Goal: Task Accomplishment & Management: Manage account settings

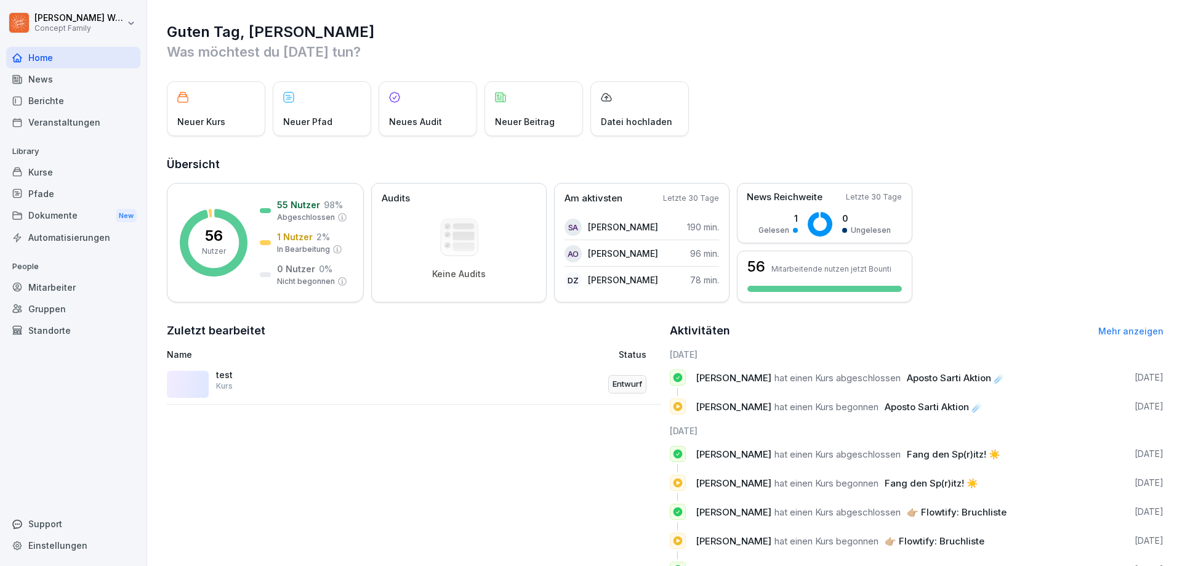
click at [52, 211] on div "Dokumente New" at bounding box center [73, 215] width 134 height 23
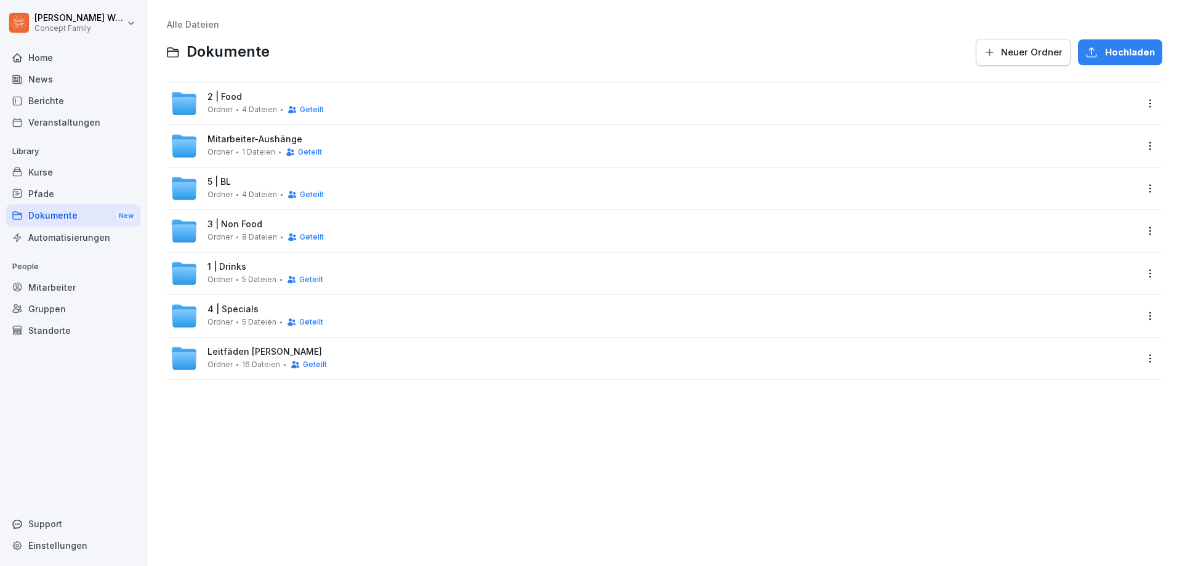
click at [244, 181] on div "5 | BL Ordner 4 Dateien Geteilt" at bounding box center [265, 188] width 116 height 23
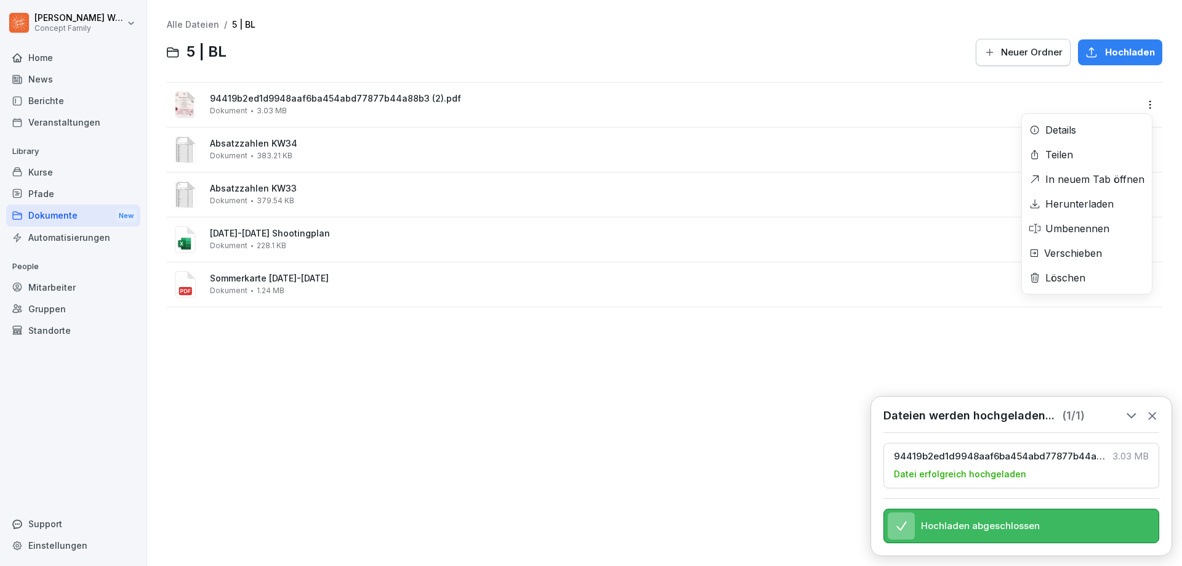
click at [1147, 98] on html "[PERSON_NAME] Concept Family Home News Berichte Veranstaltungen Library Kurse P…" at bounding box center [591, 283] width 1182 height 566
click at [1090, 225] on div "Umbenennen" at bounding box center [1077, 228] width 64 height 15
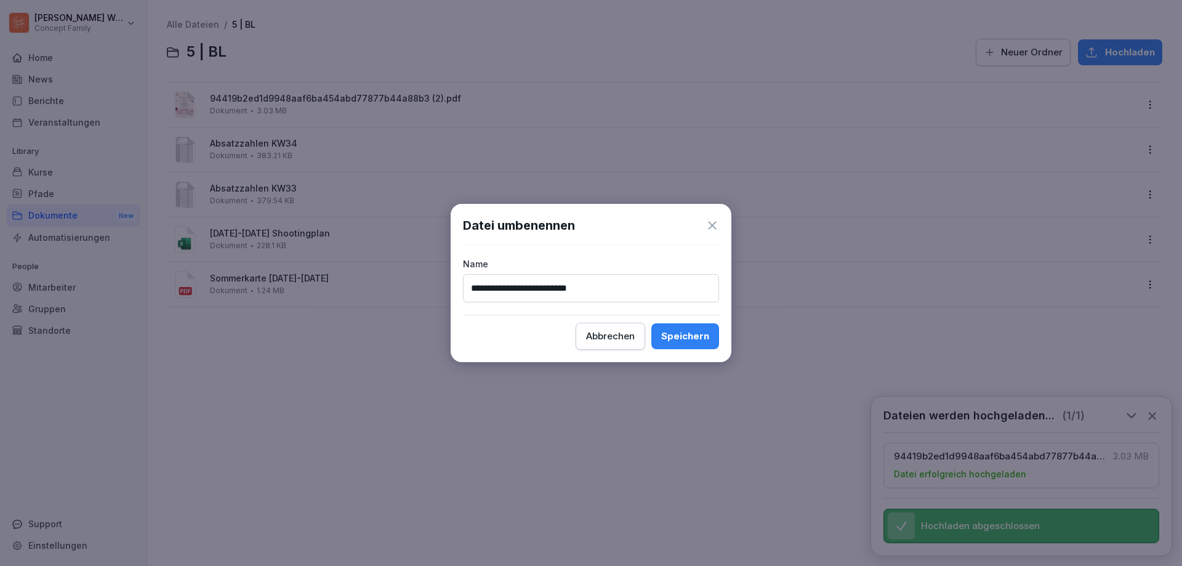
type input "**********"
click at [705, 337] on div "Speichern" at bounding box center [685, 336] width 48 height 14
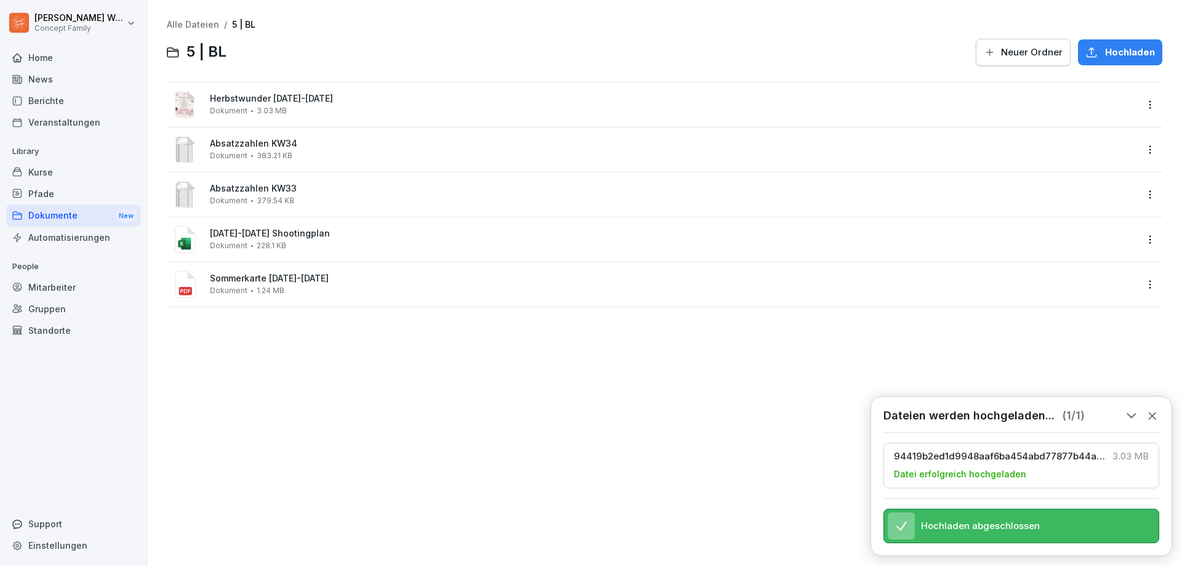
click at [1152, 409] on icon at bounding box center [1153, 416] width 14 height 14
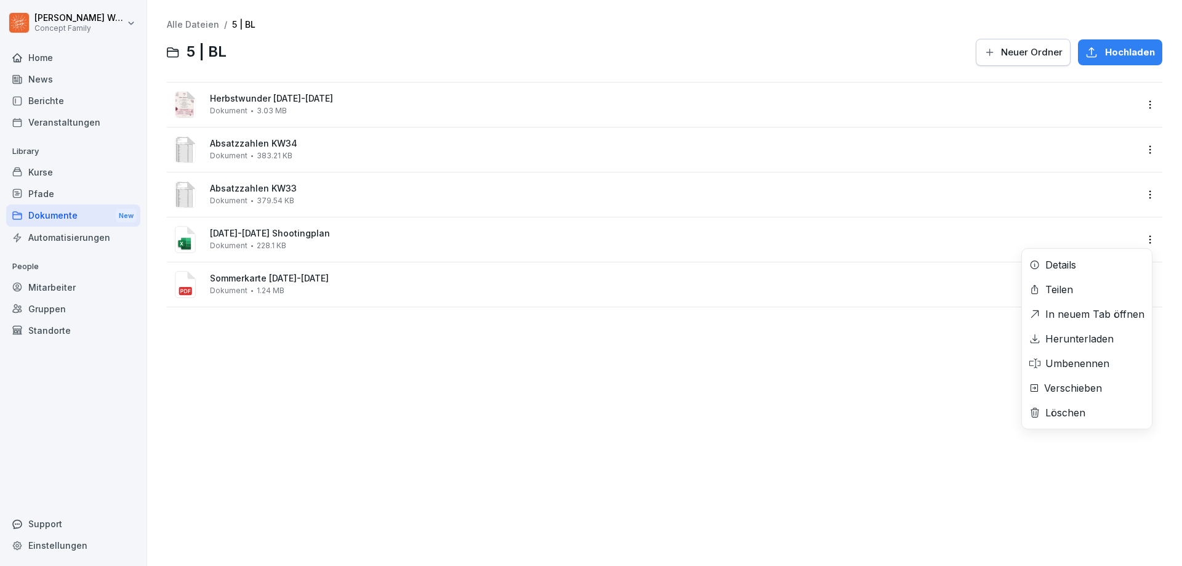
click at [1143, 241] on html "[PERSON_NAME] Concept Family Home News Berichte Veranstaltungen Library Kurse P…" at bounding box center [591, 283] width 1182 height 566
click at [1086, 410] on div "Löschen" at bounding box center [1087, 412] width 130 height 25
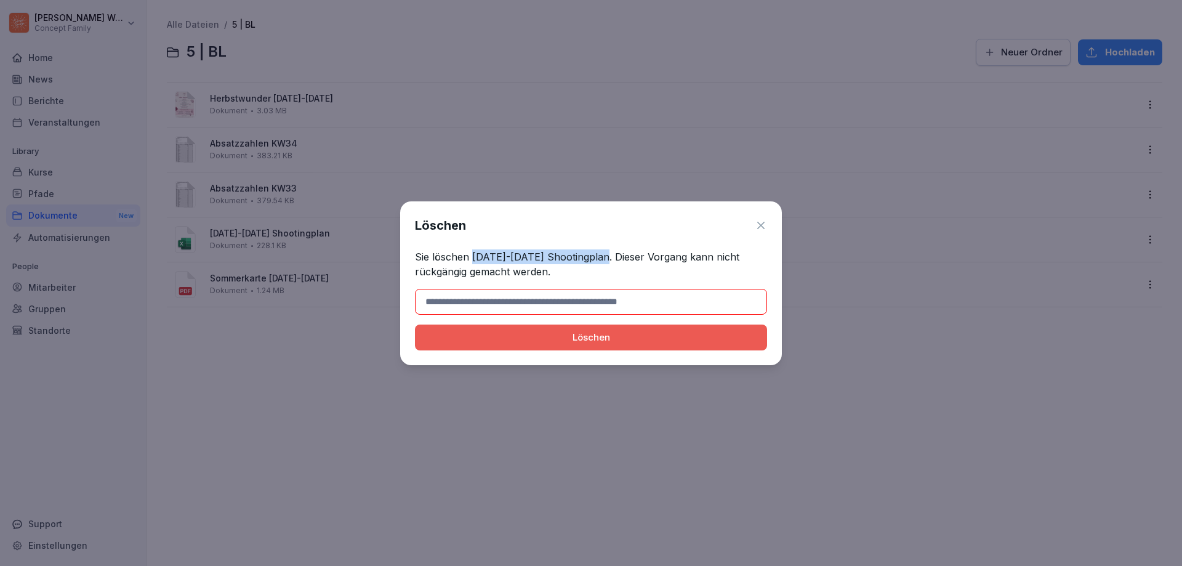
drag, startPoint x: 470, startPoint y: 257, endPoint x: 596, endPoint y: 260, distance: 126.2
click at [596, 260] on p "Sie löschen [DATE]-[DATE] Shootingplan. Dieser Vorgang kann nicht rückgängig ge…" at bounding box center [591, 264] width 352 height 30
copy p "[DATE]-[DATE] Shootingplan"
click at [561, 291] on input at bounding box center [591, 302] width 352 height 26
paste input "**********"
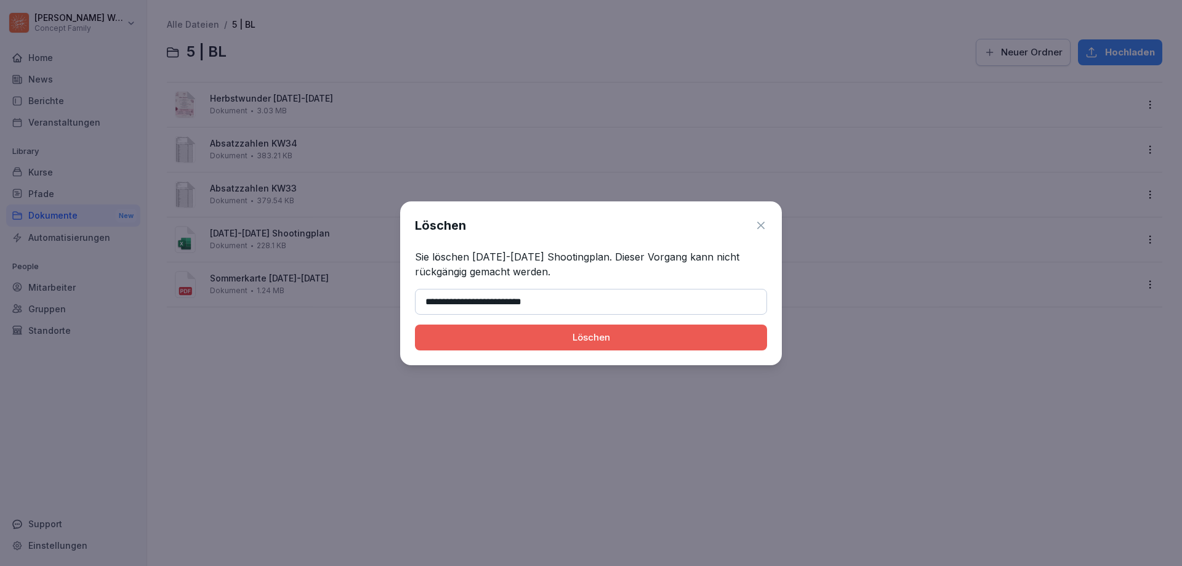
type input "**********"
click at [590, 338] on div "Löschen" at bounding box center [591, 338] width 332 height 14
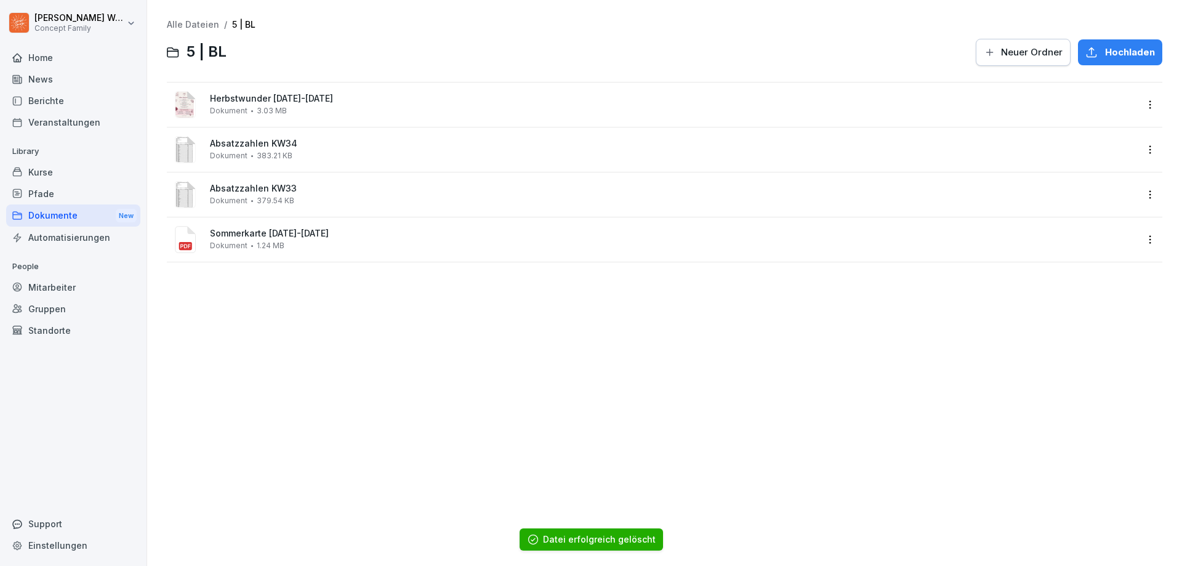
click at [388, 308] on div "Alle Dateien / 5 | BL 5 | BL Neuer Ordner Hochladen Herbstwunder [DATE]-[DATE] …" at bounding box center [664, 282] width 1016 height 547
click at [281, 289] on div "Alle Dateien / 5 | BL 5 | BL Neuer Ordner Hochladen Herbstwunder [DATE]-[DATE] …" at bounding box center [664, 282] width 1016 height 547
click at [274, 275] on div "Alle Dateien / 5 | BL 5 | BL Neuer Ordner Hochladen Herbstwunder [DATE]-[DATE] …" at bounding box center [664, 282] width 1016 height 547
click at [339, 338] on div "Alle Dateien / 5 | BL 5 | BL Neuer Ordner Hochladen Herbstwunder [DATE]-[DATE] …" at bounding box center [664, 282] width 1016 height 547
click at [58, 217] on div "Dokumente New" at bounding box center [73, 215] width 134 height 23
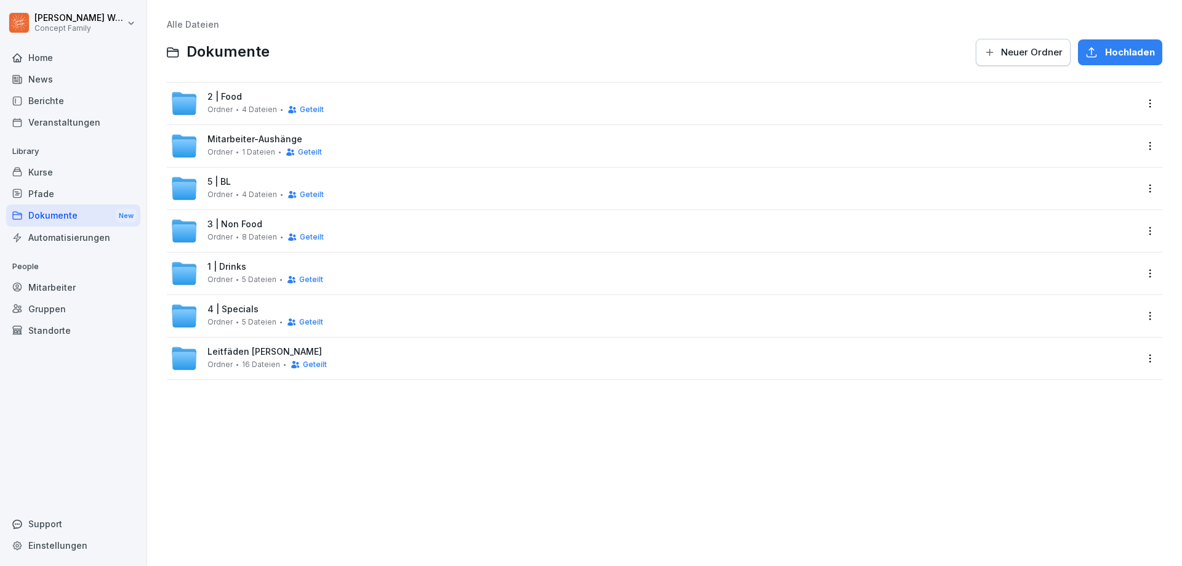
click at [248, 143] on span "Mitarbeiter-Aushänge" at bounding box center [254, 139] width 95 height 10
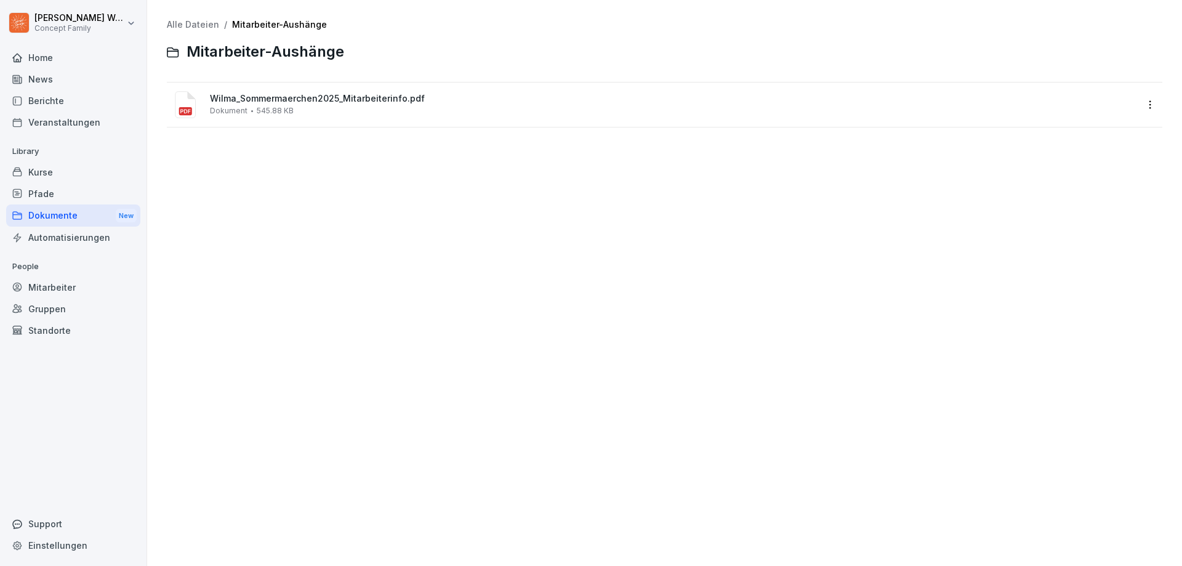
click at [1101, 207] on div "Alle Dateien / Mitarbeiter-Aushänge Mitarbeiter-Aushänge Wilma_Sommermaerchen20…" at bounding box center [664, 282] width 1016 height 547
click at [1139, 104] on html "[PERSON_NAME] Concept Family Home News Berichte Veranstaltungen Library Kurse P…" at bounding box center [591, 283] width 1182 height 566
click at [614, 204] on html "[PERSON_NAME] Concept Family Home News Berichte Veranstaltungen Library Kurse P…" at bounding box center [591, 283] width 1182 height 566
click at [62, 223] on div "Dokumente New" at bounding box center [73, 215] width 134 height 23
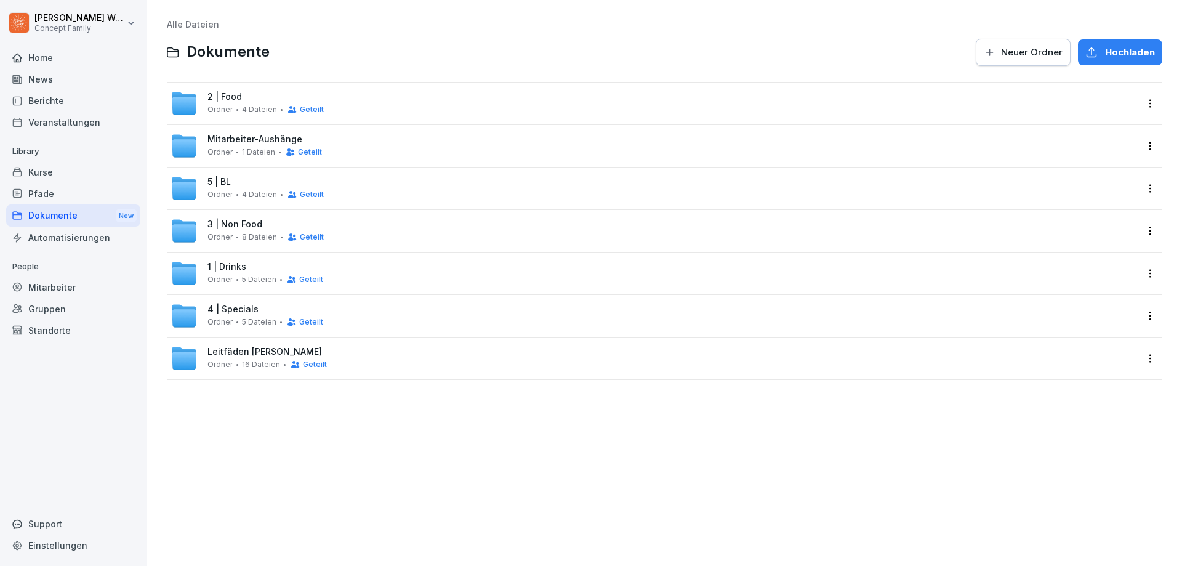
click at [239, 190] on div "Ordner 4 Dateien Geteilt" at bounding box center [265, 195] width 116 height 10
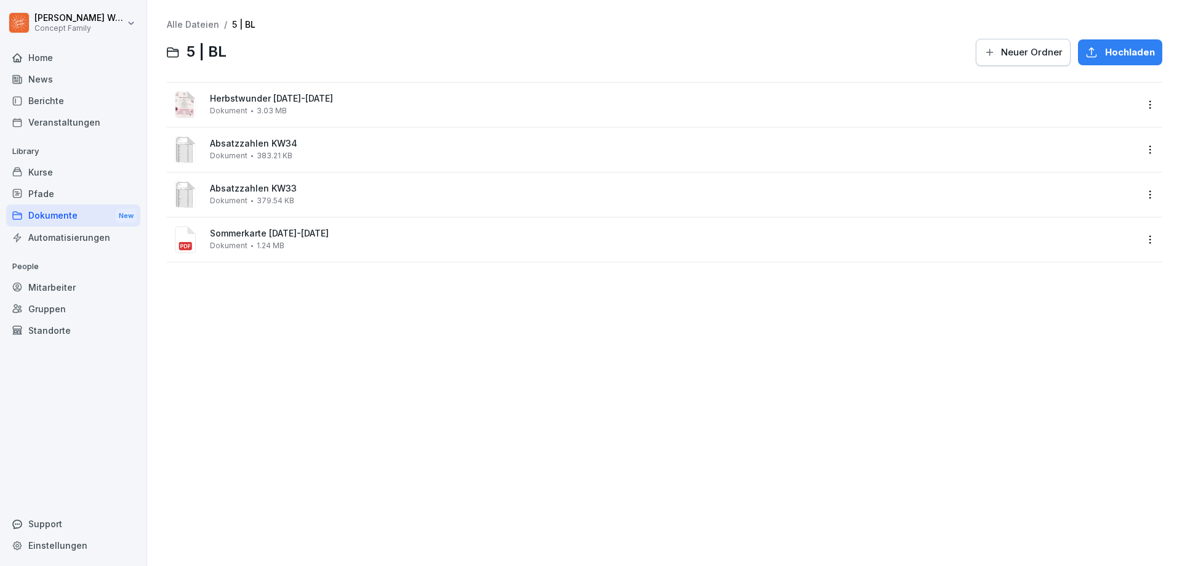
click at [50, 217] on div "Dokumente New" at bounding box center [73, 215] width 134 height 23
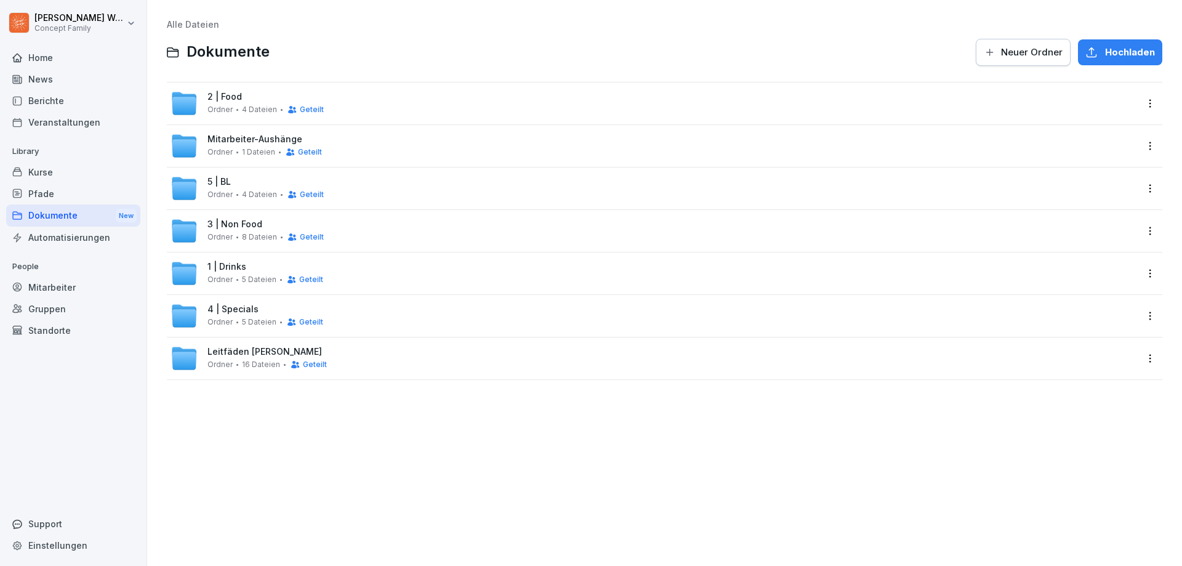
click at [263, 103] on div "2 | Food Ordner 4 Dateien Geteilt" at bounding box center [265, 103] width 116 height 23
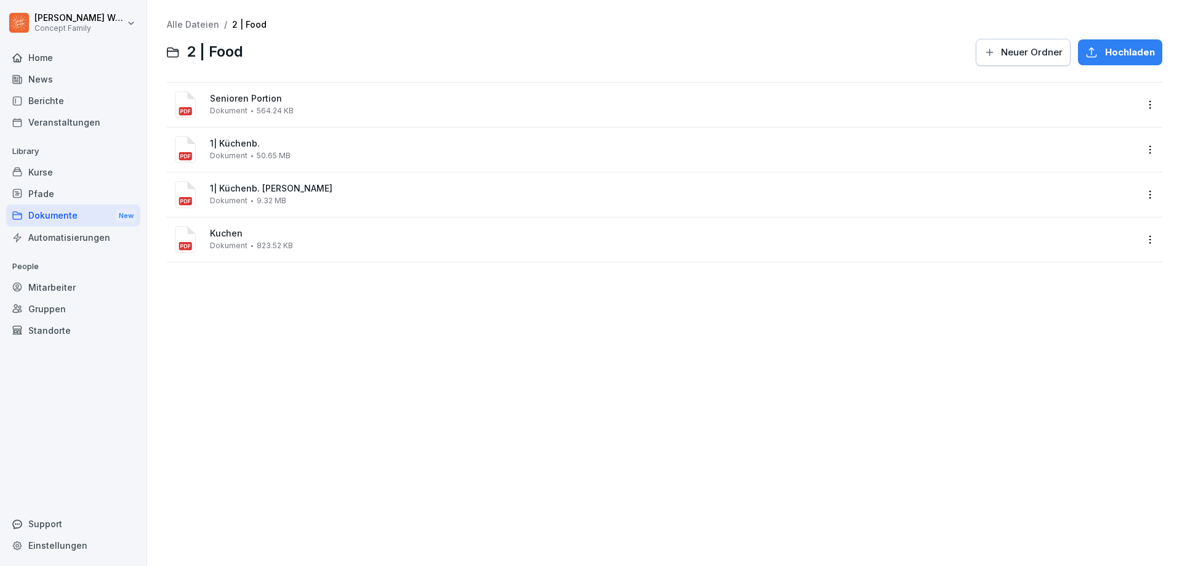
click at [291, 294] on div "Alle Dateien / 2 | Food 2 | Food Neuer Ordner Hochladen Senioren Portion Dokume…" at bounding box center [664, 282] width 1016 height 547
click at [65, 218] on div "Dokumente New" at bounding box center [73, 215] width 134 height 23
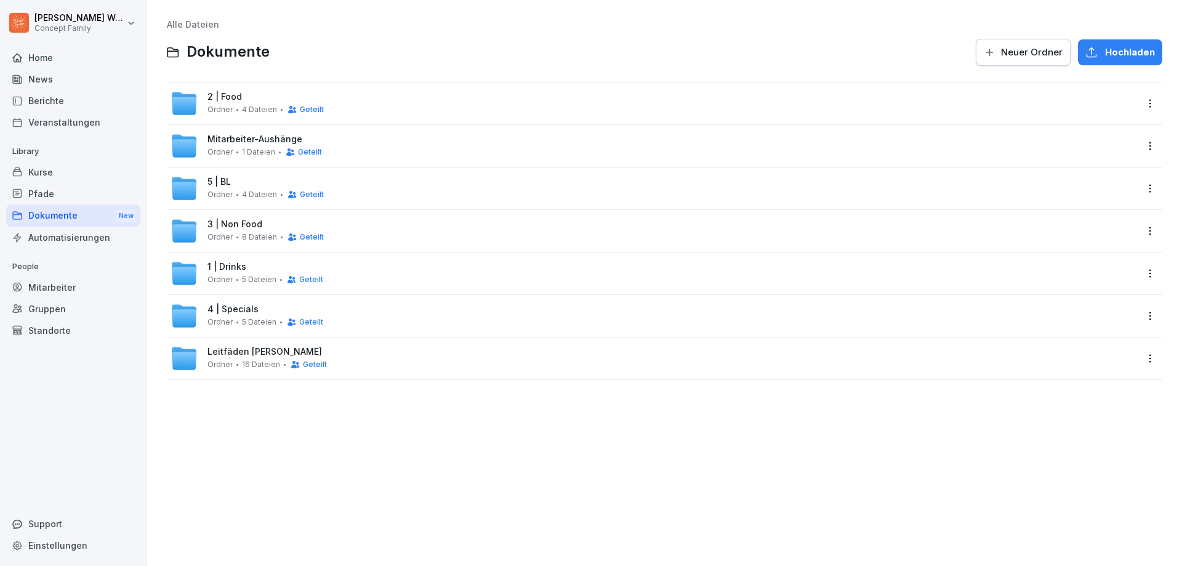
click at [243, 278] on span "5 Dateien" at bounding box center [259, 279] width 34 height 9
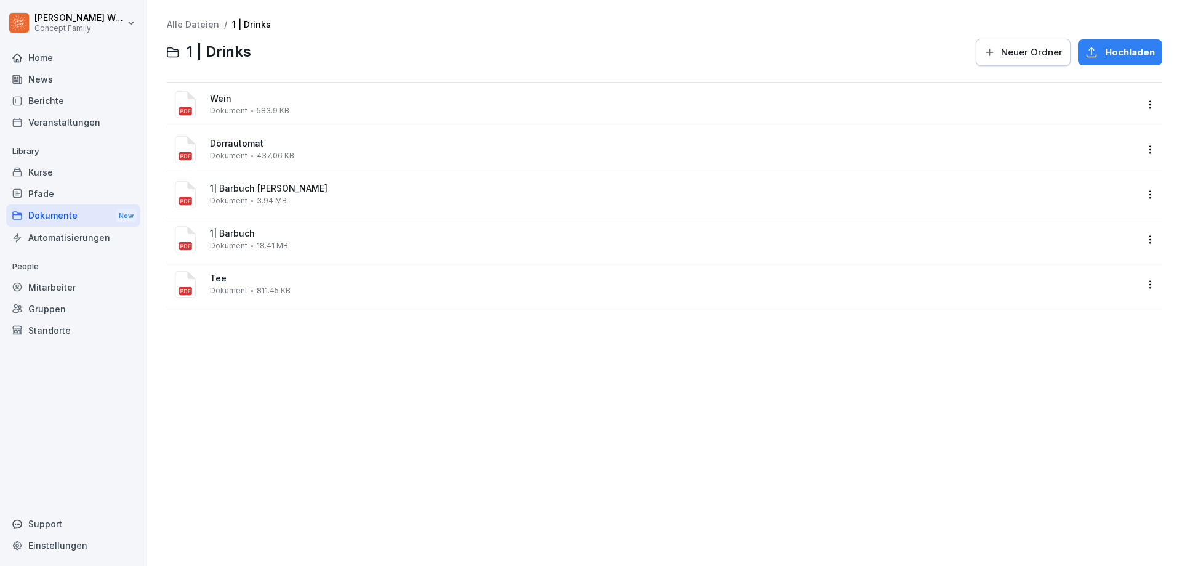
click at [63, 218] on div "Dokumente New" at bounding box center [73, 215] width 134 height 23
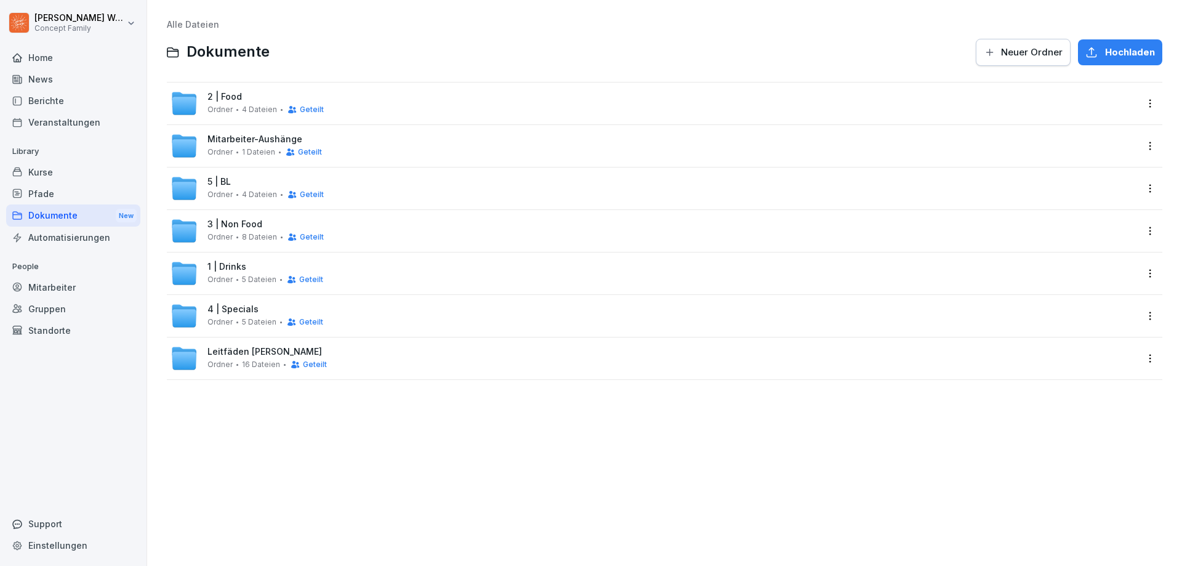
click at [258, 398] on div "Alle Dateien Dokumente Neuer Ordner Hochladen 2 | Food Ordner 4 Dateien Geteilt…" at bounding box center [664, 282] width 1016 height 547
